Goal: Task Accomplishment & Management: Use online tool/utility

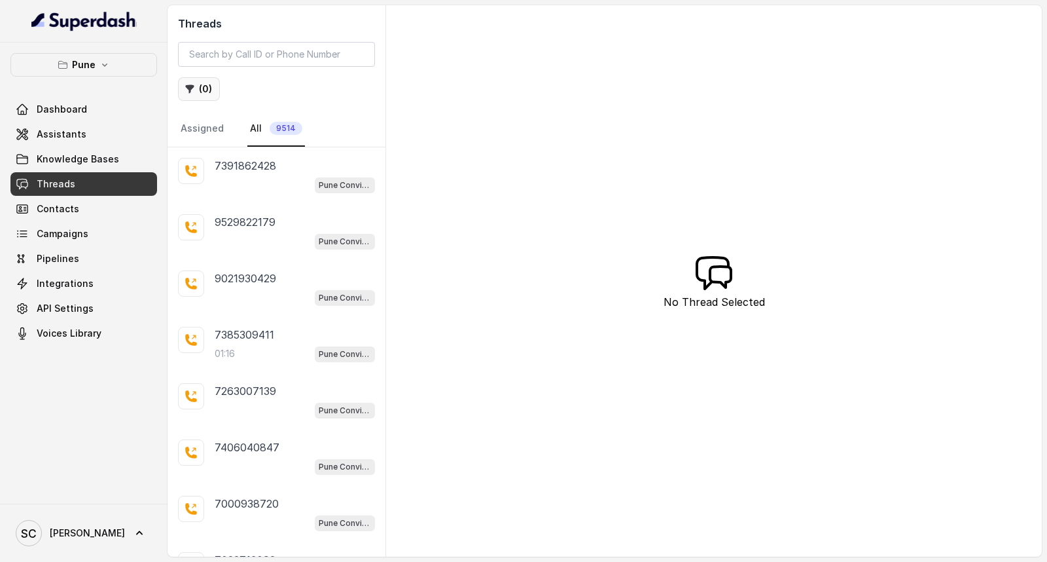
click at [201, 92] on button "( 0 )" at bounding box center [199, 89] width 42 height 24
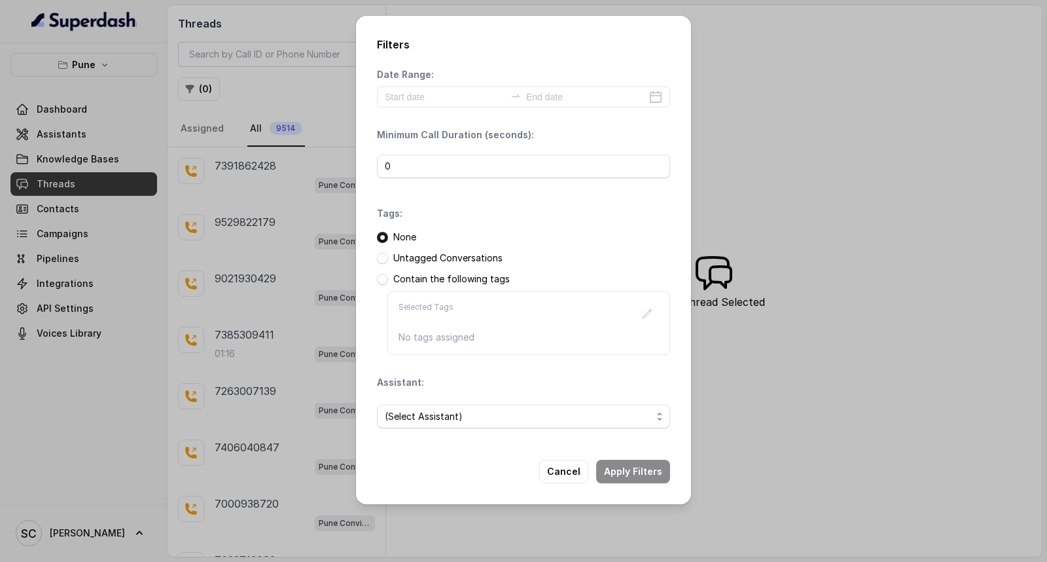
click at [431, 253] on p "Untagged Conversations" at bounding box center [447, 257] width 109 height 13
click at [422, 259] on p "Untagged Conversations" at bounding box center [447, 257] width 109 height 13
click at [384, 259] on span at bounding box center [382, 258] width 11 height 11
click at [480, 425] on span "(Select Assistant)" at bounding box center [523, 416] width 293 height 24
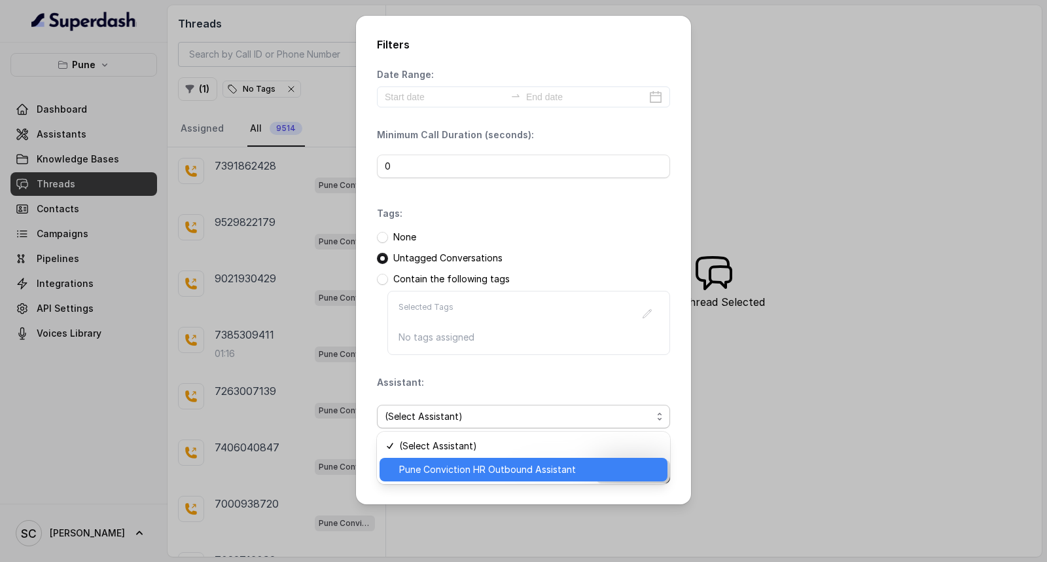
click at [463, 469] on span "Pune Conviction HR Outbound Assistant" at bounding box center [529, 469] width 260 height 16
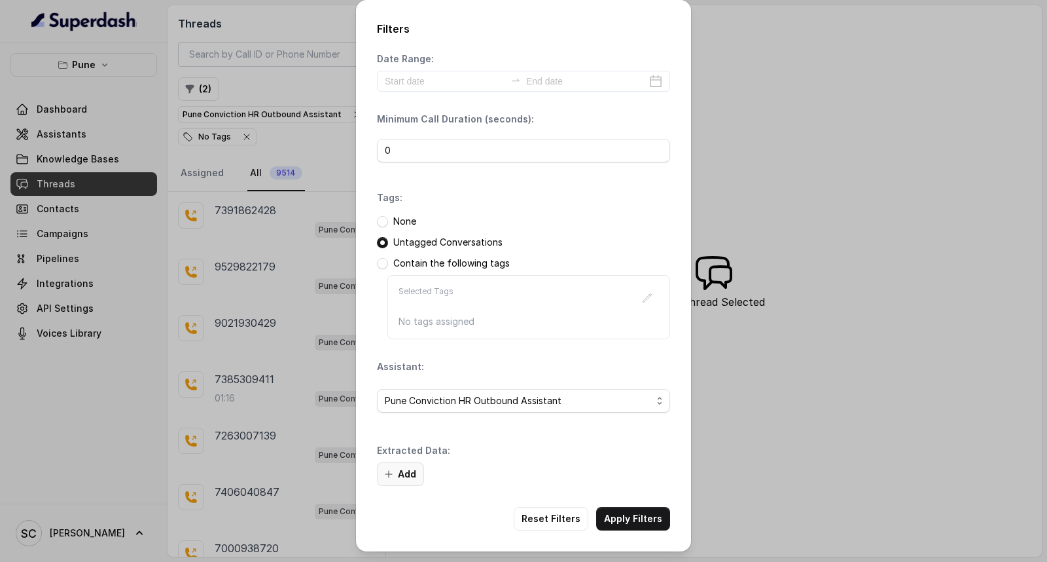
click at [417, 473] on button "Add" at bounding box center [400, 474] width 47 height 24
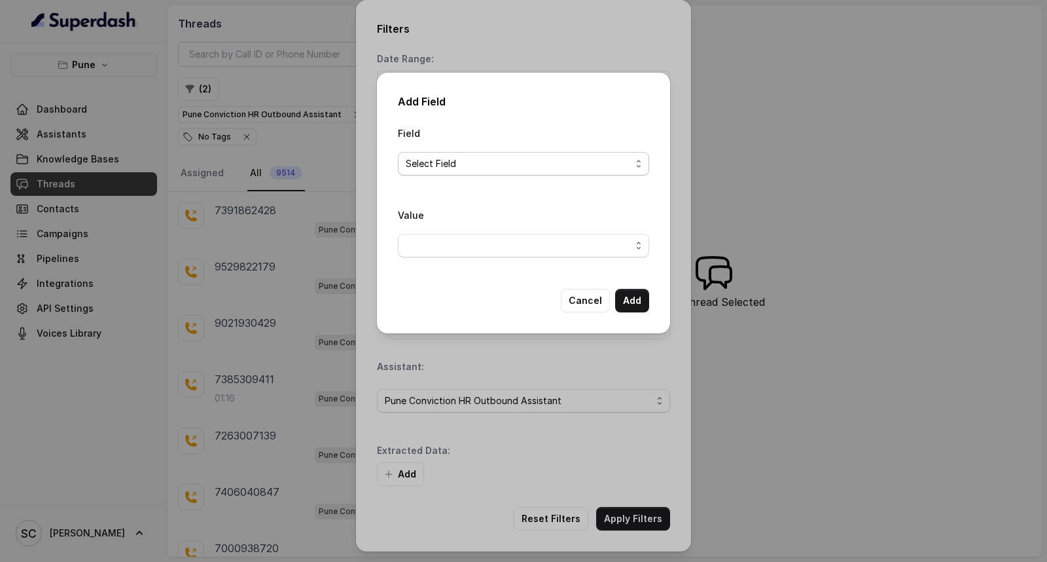
click at [509, 170] on span "Select Field" at bounding box center [518, 164] width 225 height 16
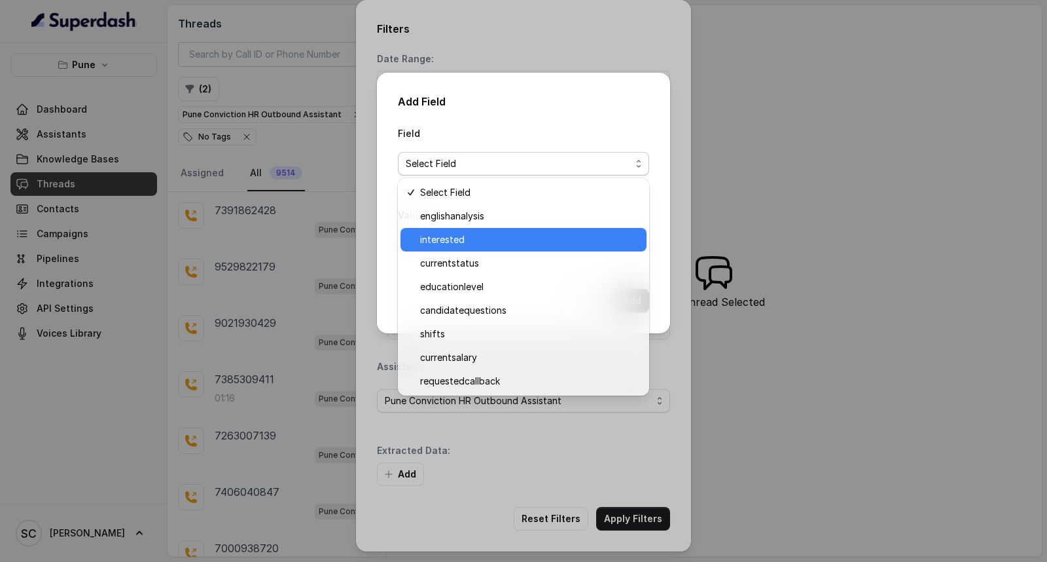
click at [493, 239] on span "interested" at bounding box center [529, 240] width 219 height 16
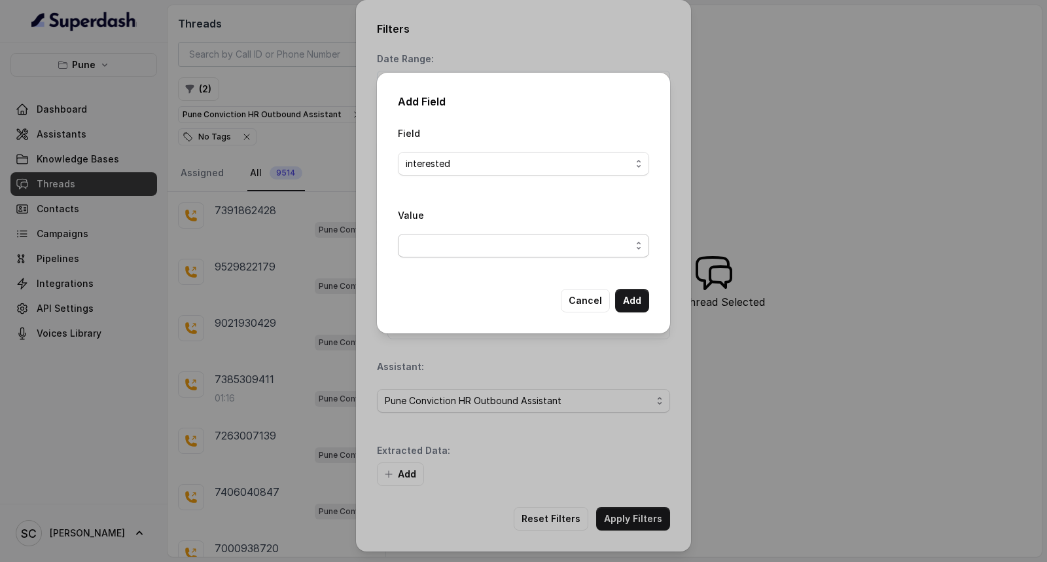
click at [481, 257] on span "button" at bounding box center [523, 246] width 251 height 24
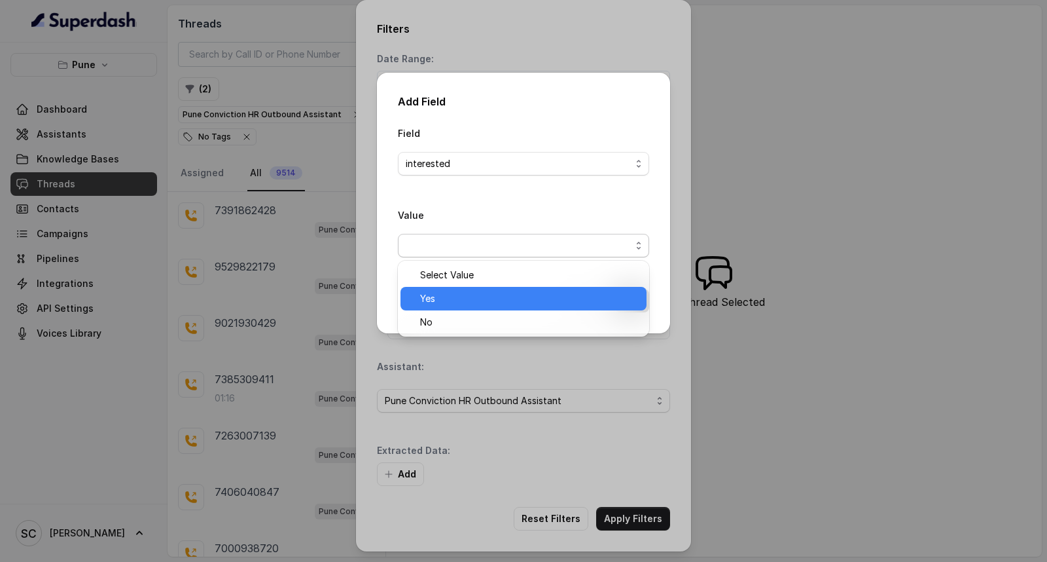
click at [460, 291] on span "Yes" at bounding box center [529, 299] width 219 height 16
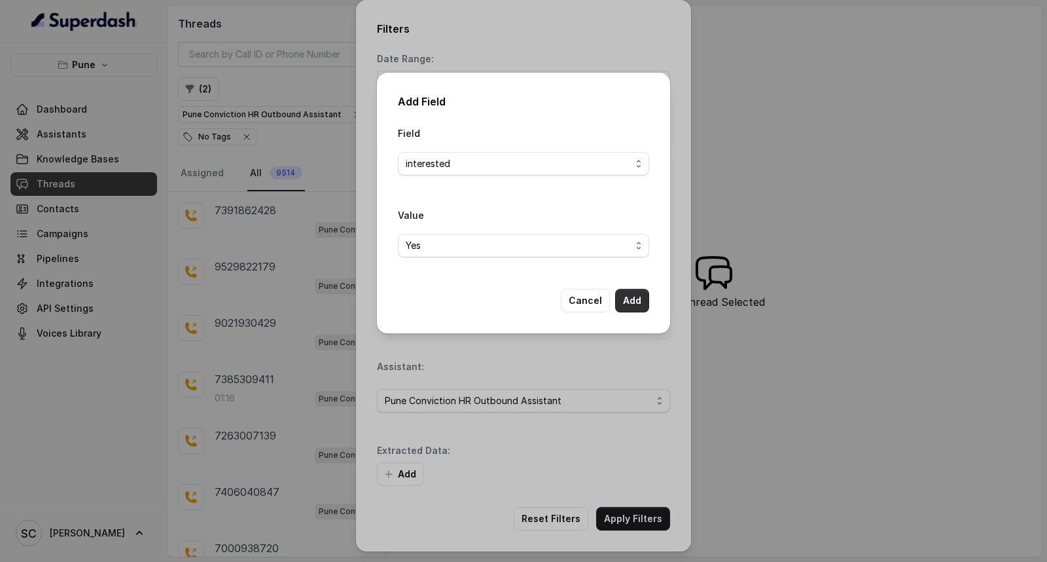
click at [620, 298] on button "Add" at bounding box center [632, 301] width 34 height 24
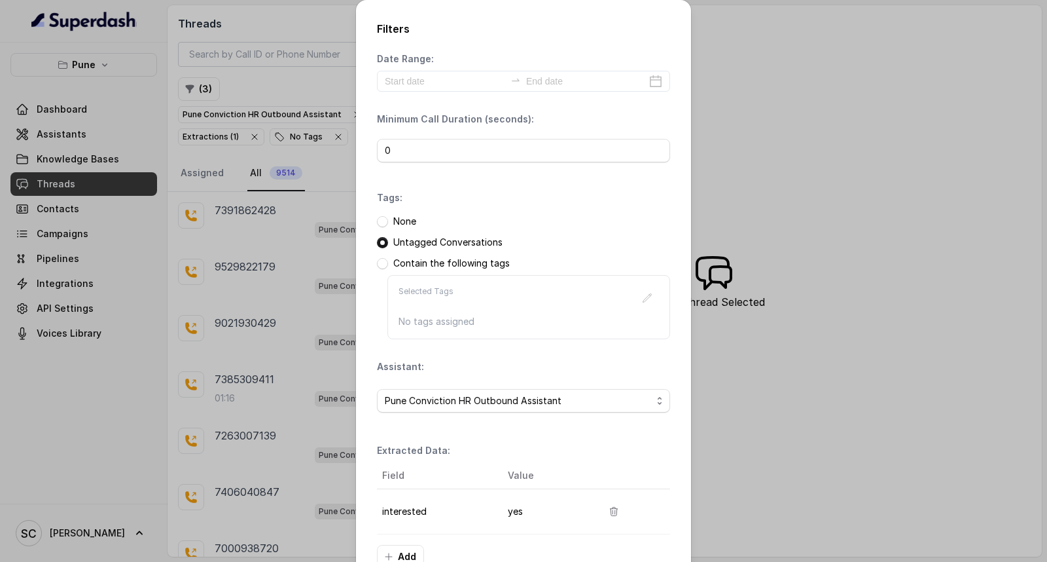
scroll to position [82, 0]
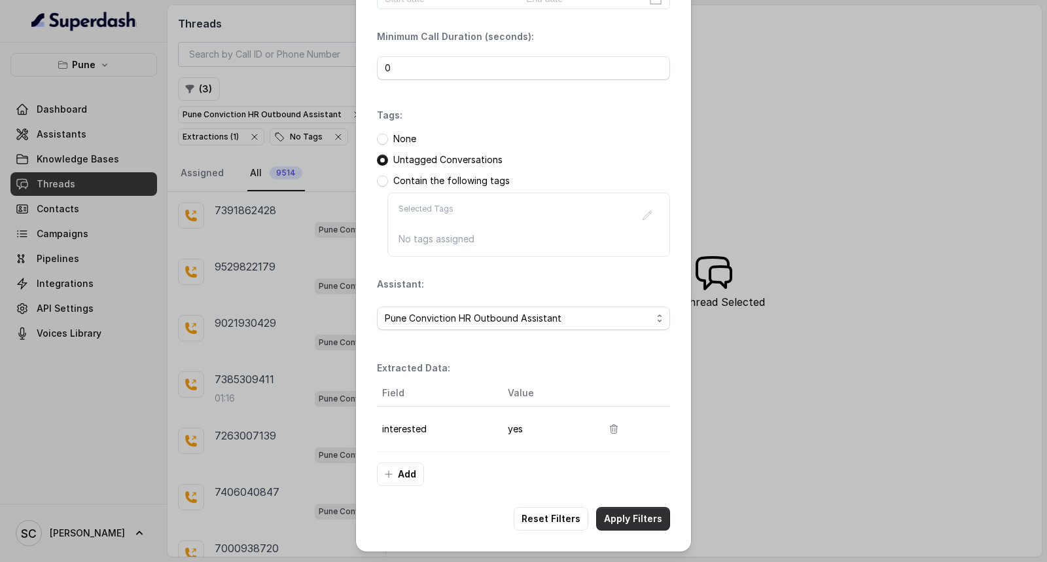
click at [615, 512] on button "Apply Filters" at bounding box center [633, 519] width 74 height 24
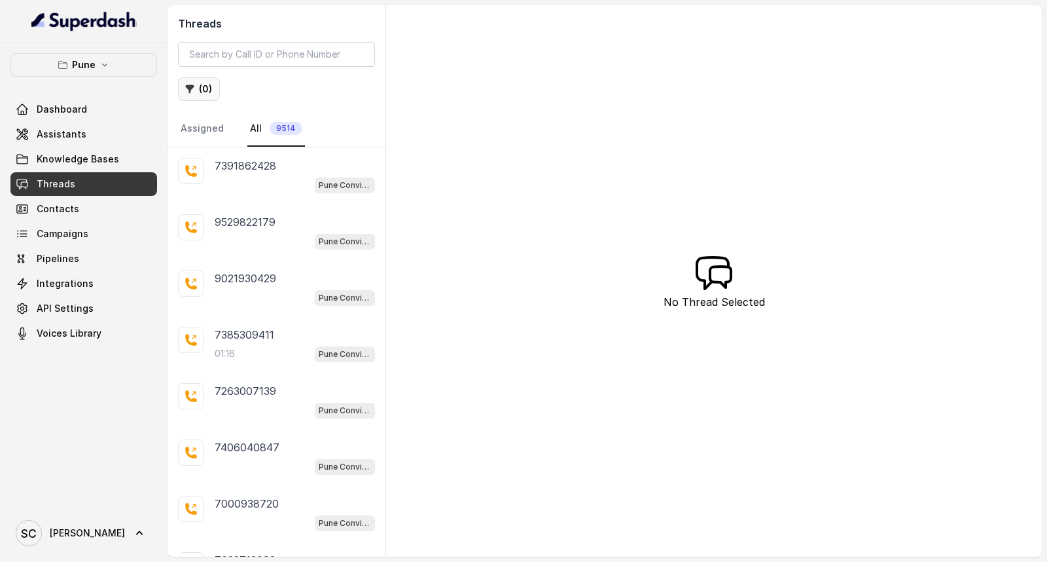
click at [196, 85] on button "( 0 )" at bounding box center [199, 89] width 42 height 24
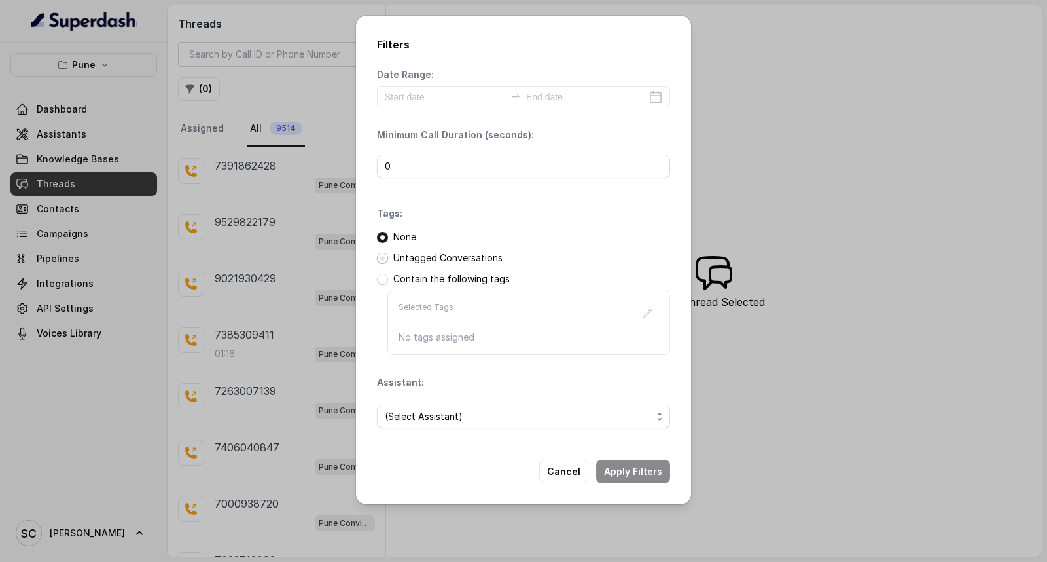
click at [377, 255] on span at bounding box center [382, 258] width 11 height 11
click at [437, 425] on span "(Select Assistant)" at bounding box center [523, 416] width 293 height 24
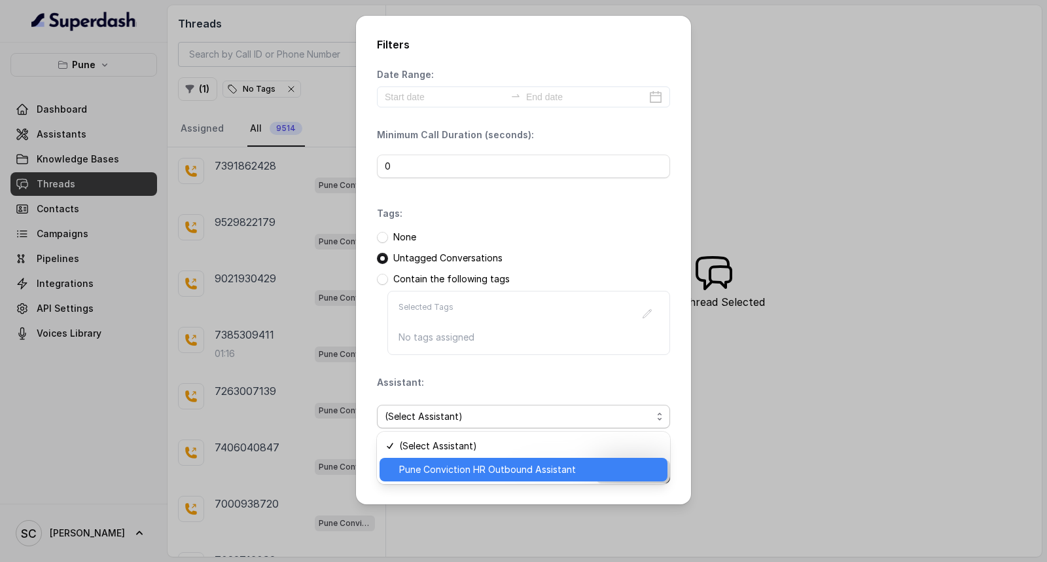
click at [435, 466] on span "Pune Conviction HR Outbound Assistant" at bounding box center [529, 469] width 260 height 16
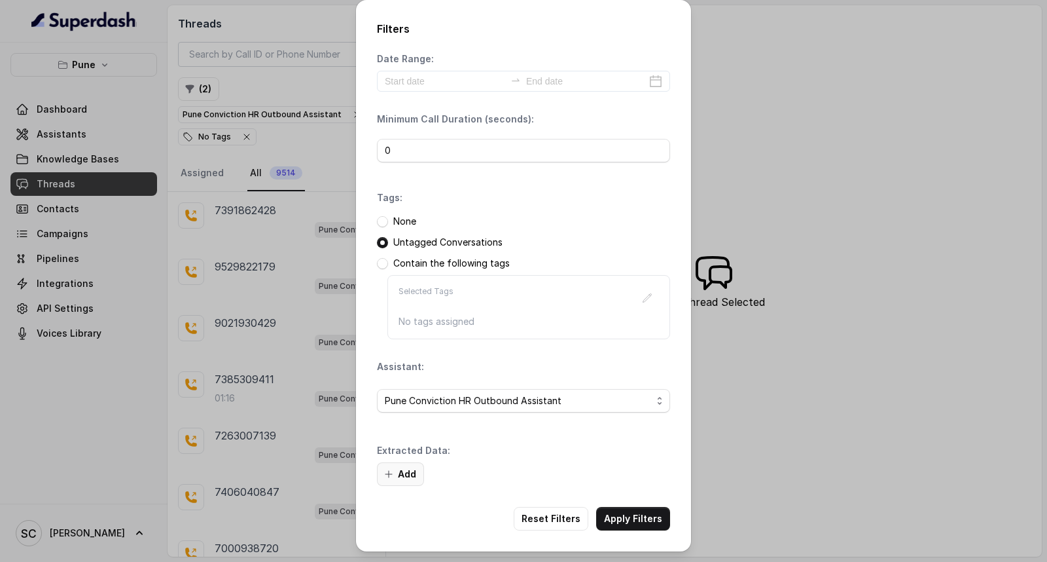
click at [401, 474] on button "Add" at bounding box center [400, 474] width 47 height 24
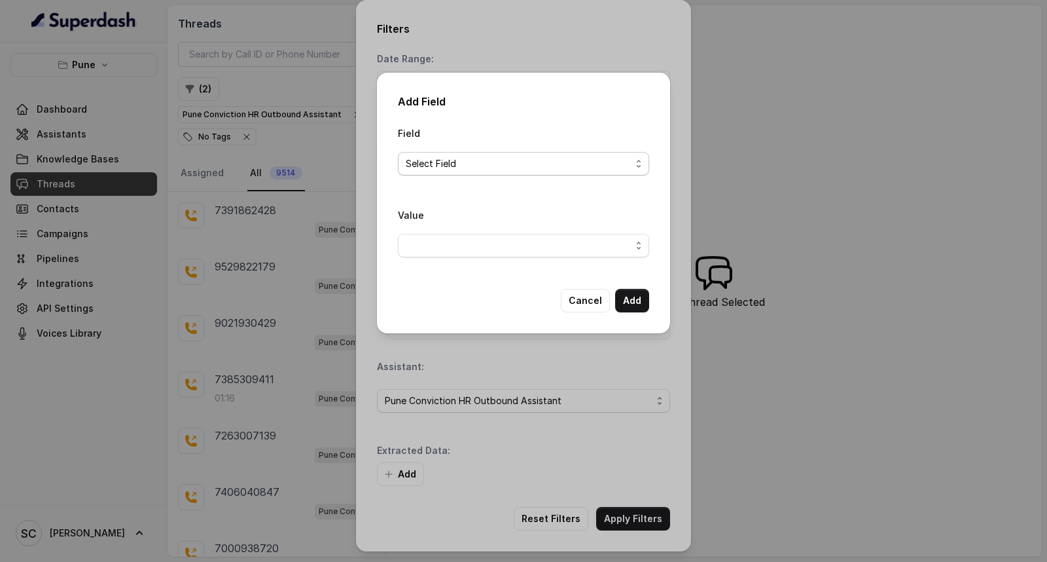
click at [491, 158] on span "Select Field" at bounding box center [518, 164] width 225 height 16
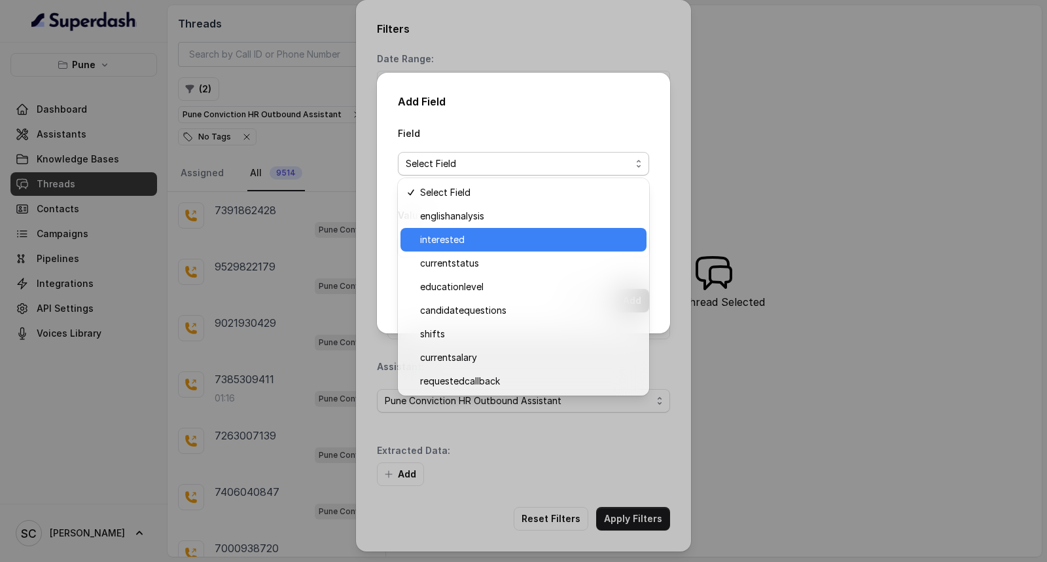
click at [461, 234] on span "interested" at bounding box center [529, 240] width 219 height 16
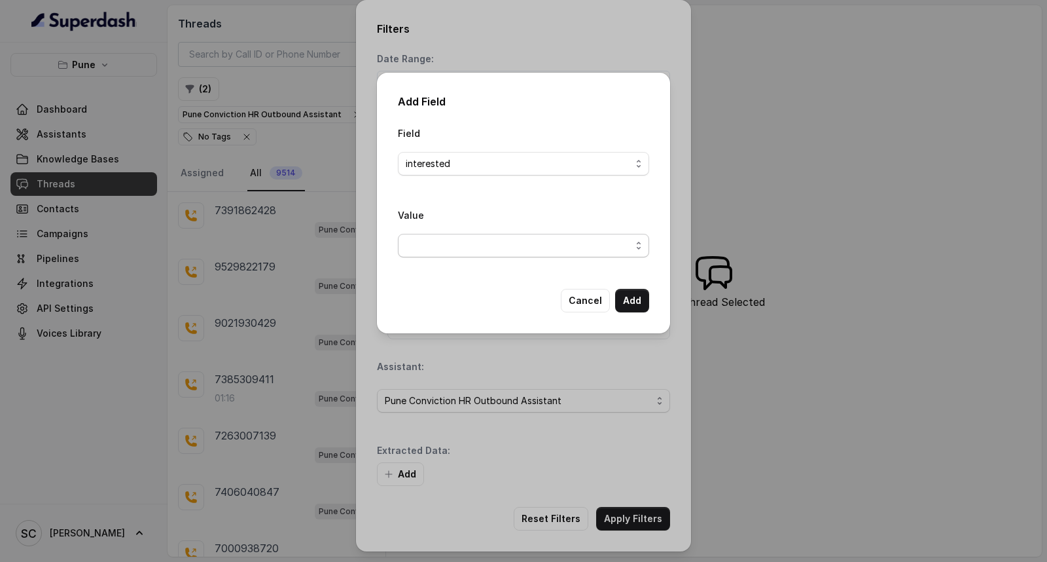
click at [461, 234] on span "button" at bounding box center [523, 246] width 251 height 24
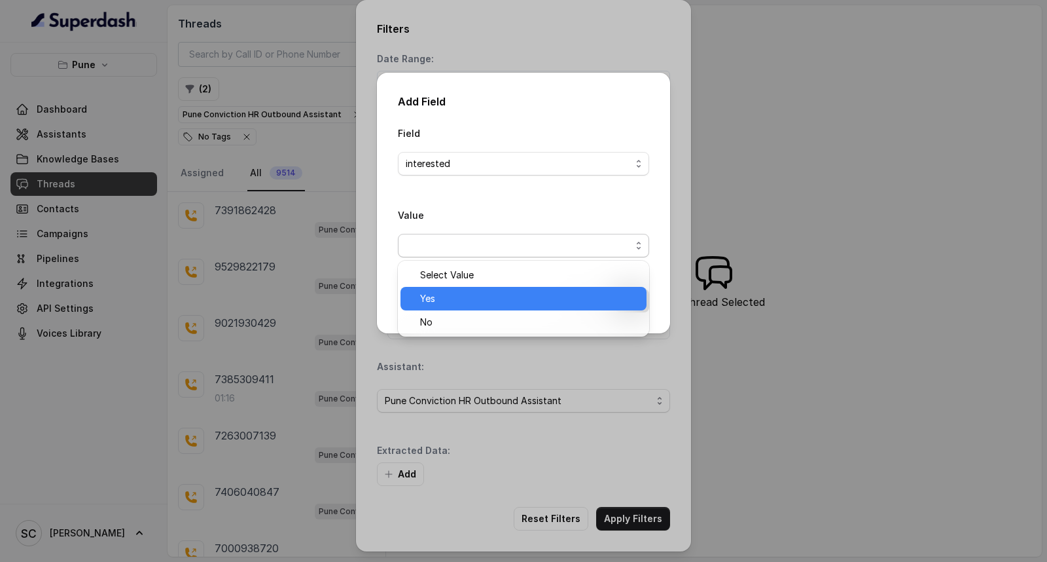
click at [442, 298] on span "Yes" at bounding box center [529, 299] width 219 height 16
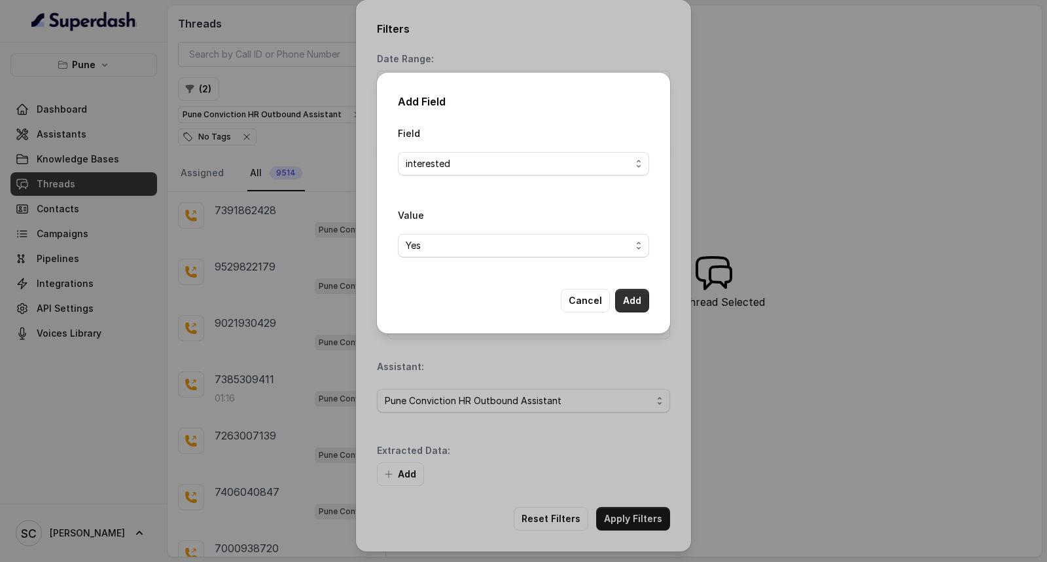
click at [639, 302] on button "Add" at bounding box center [632, 301] width 34 height 24
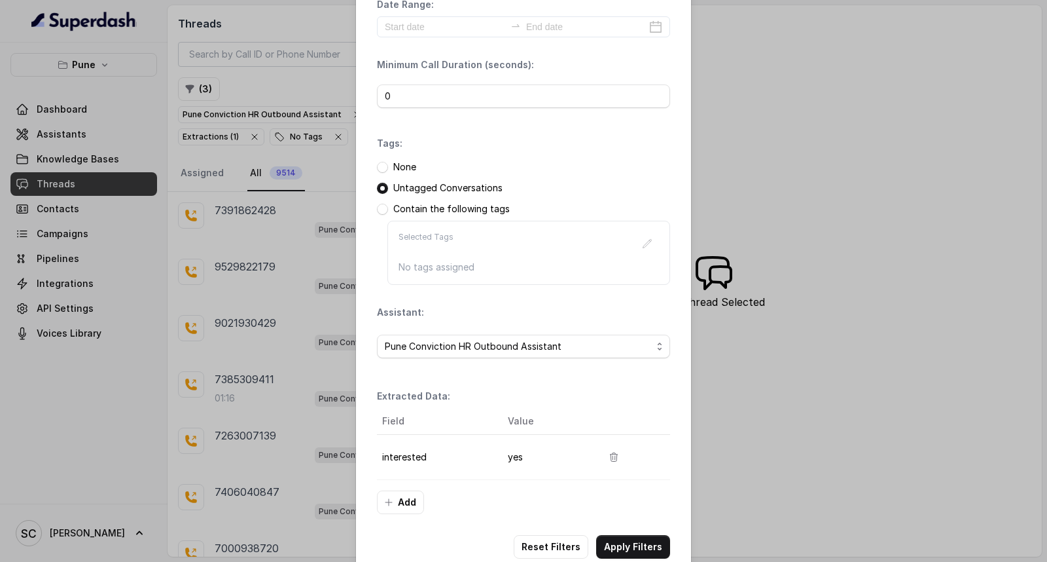
scroll to position [82, 0]
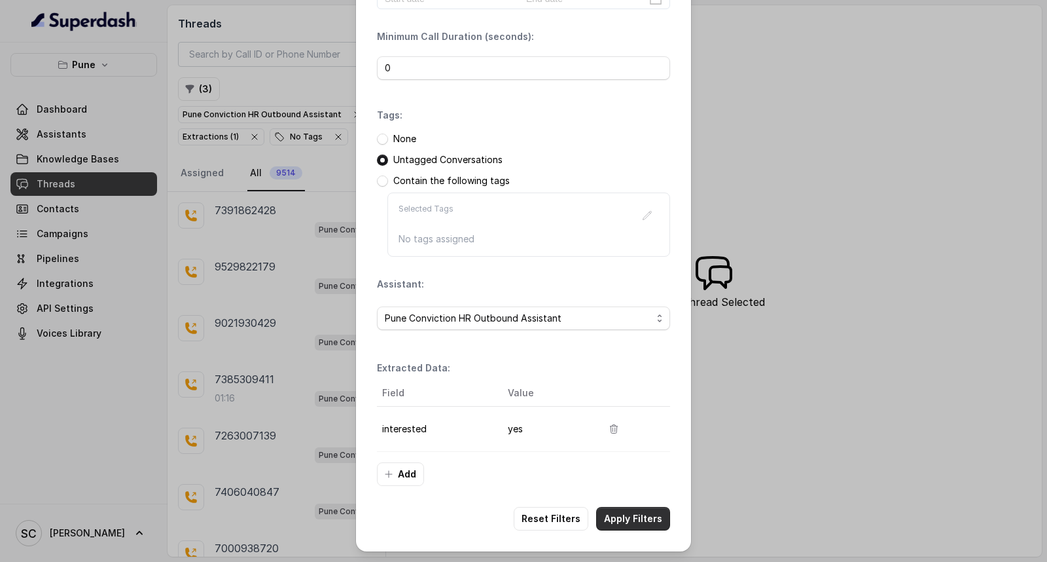
click at [639, 524] on button "Apply Filters" at bounding box center [633, 519] width 74 height 24
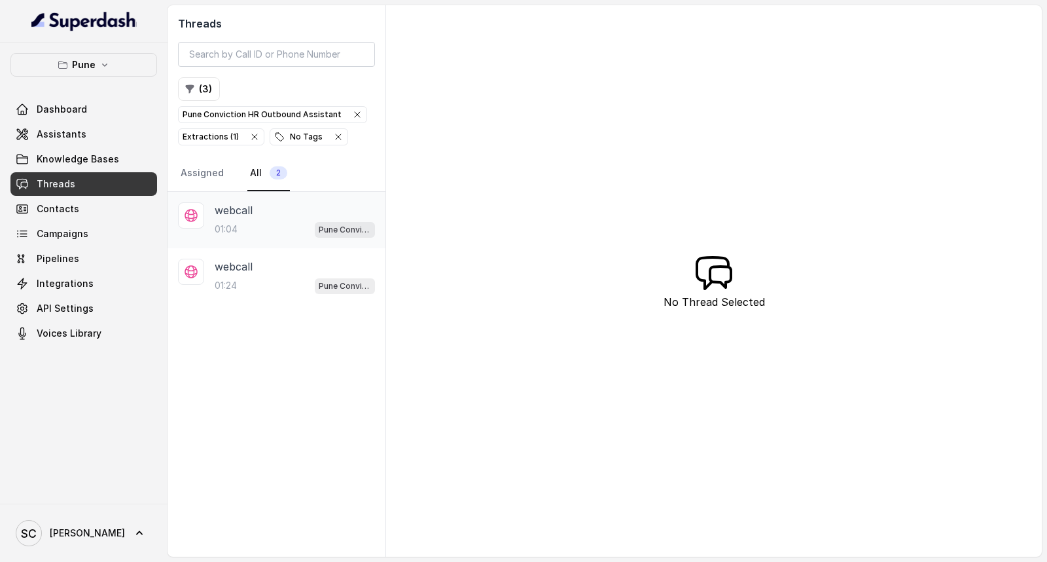
click at [256, 234] on div "01:04 Pune Conviction HR Outbound Assistant" at bounding box center [295, 229] width 160 height 17
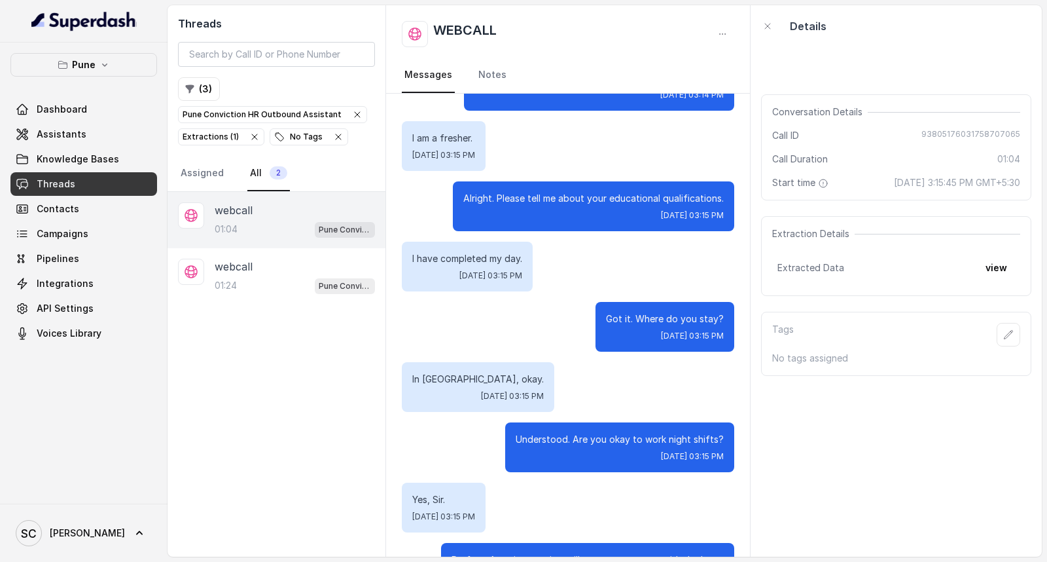
scroll to position [603, 0]
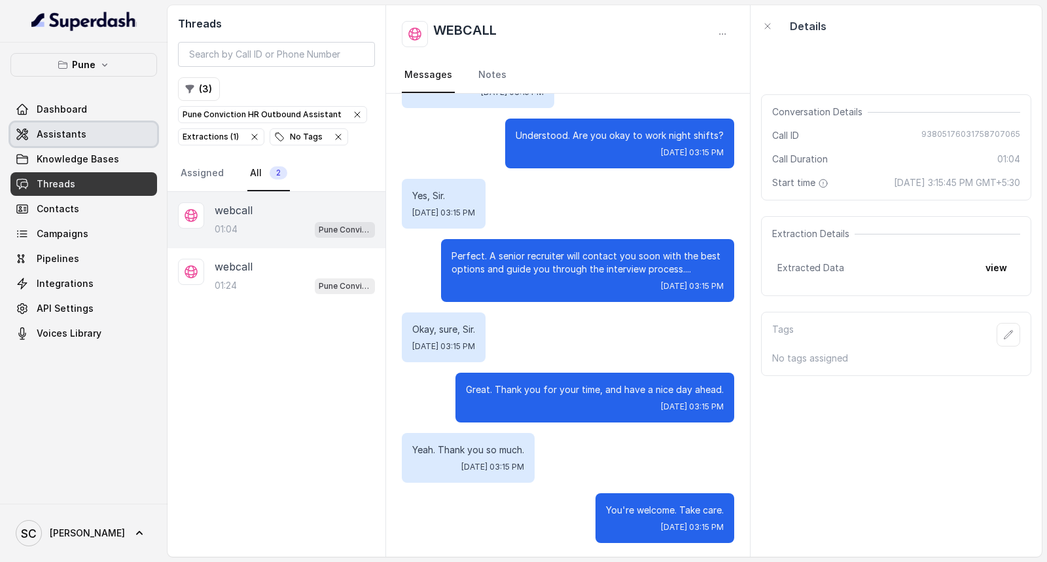
click at [86, 121] on div "Dashboard Assistants Knowledge Bases Threads Contacts Campaigns Pipelines Integ…" at bounding box center [83, 221] width 147 height 247
click at [85, 106] on link "Dashboard" at bounding box center [83, 110] width 147 height 24
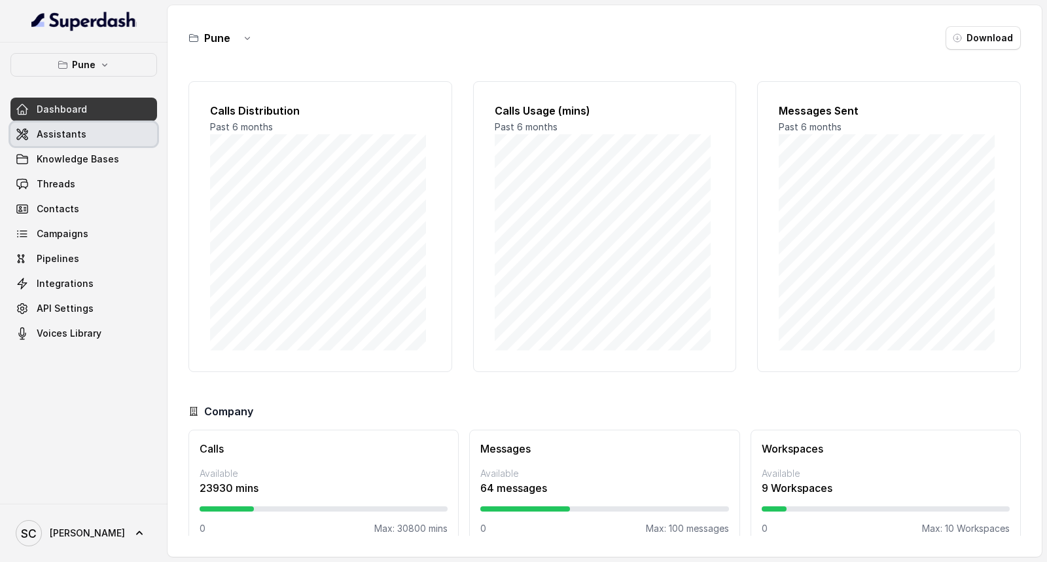
click at [77, 131] on span "Assistants" at bounding box center [62, 134] width 50 height 13
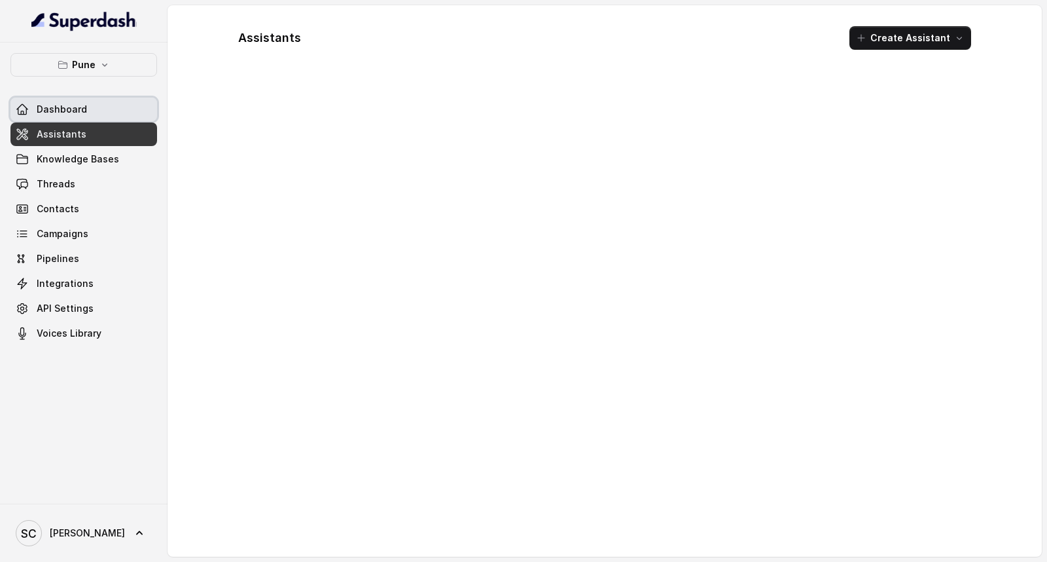
click at [76, 110] on span "Dashboard" at bounding box center [62, 109] width 50 height 13
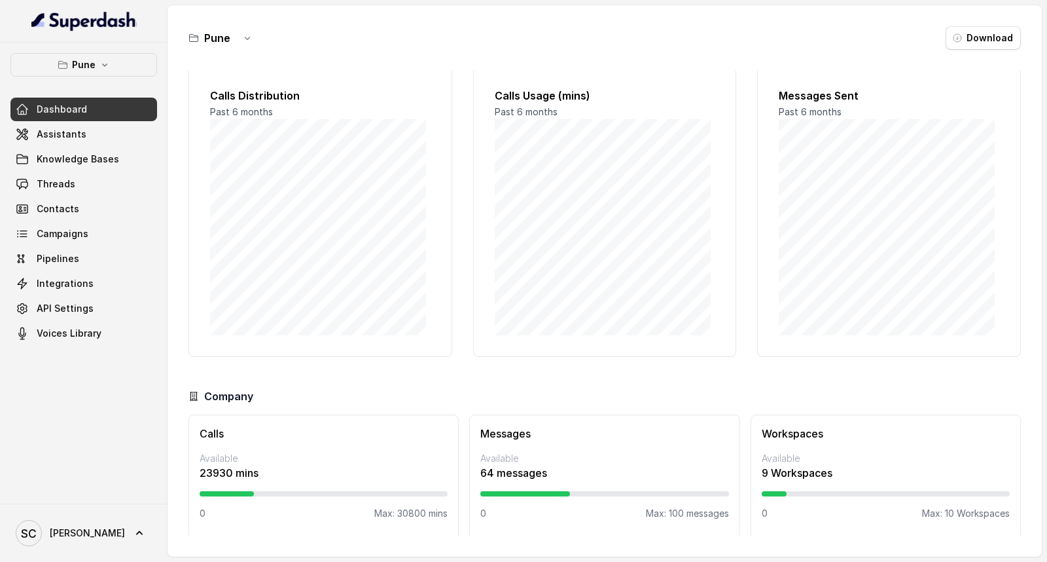
scroll to position [18, 0]
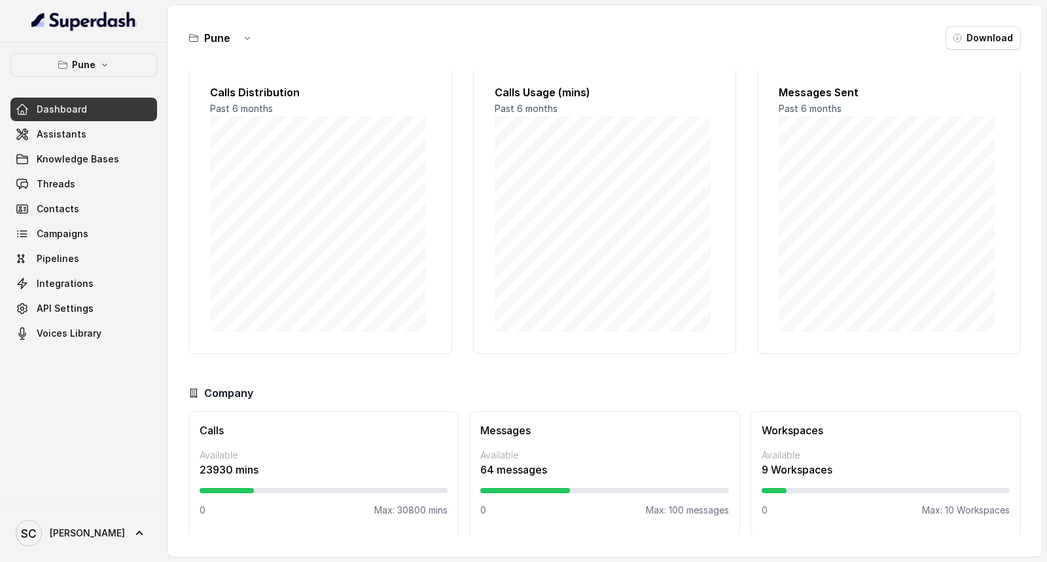
click at [605, 501] on div "Messages Available 64 messages 0 Max: 100 messages" at bounding box center [604, 474] width 270 height 126
click at [552, 490] on div at bounding box center [525, 490] width 90 height 5
click at [231, 469] on p "23930 mins" at bounding box center [324, 469] width 248 height 16
drag, startPoint x: 250, startPoint y: 466, endPoint x: 224, endPoint y: 461, distance: 26.7
click at [224, 461] on p "23930 mins" at bounding box center [324, 469] width 248 height 16
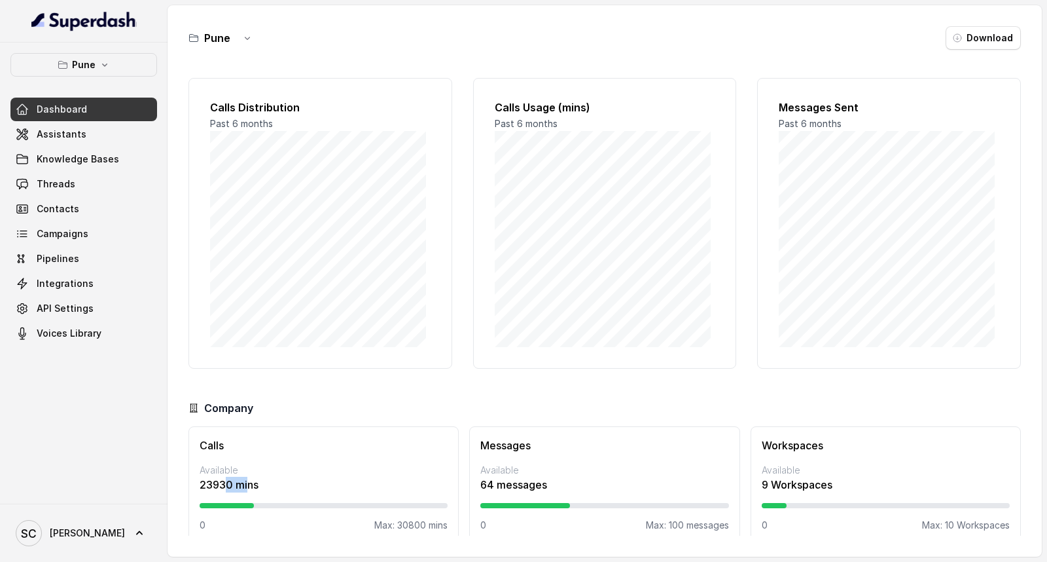
scroll to position [0, 0]
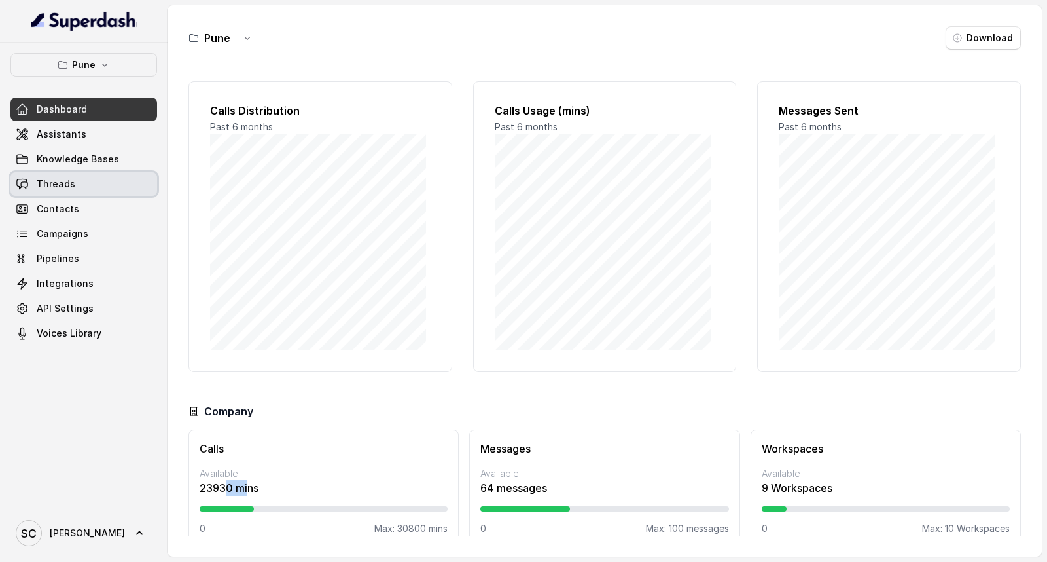
click at [114, 178] on link "Threads" at bounding box center [83, 184] width 147 height 24
